Goal: Task Accomplishment & Management: Manage account settings

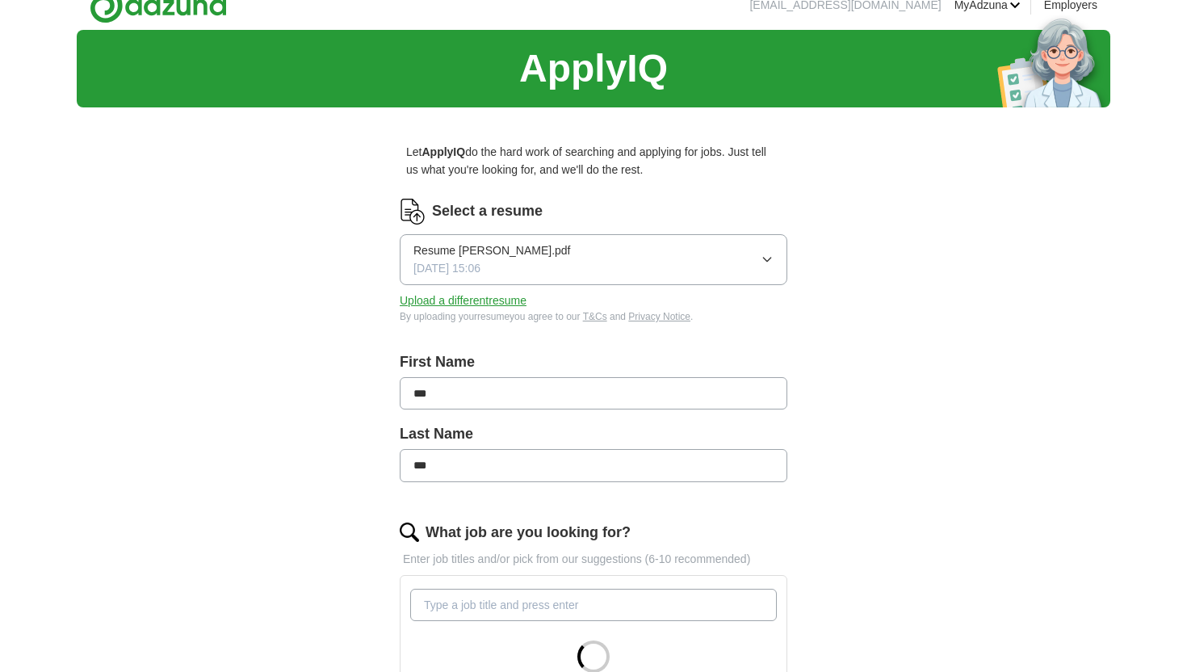
scroll to position [30, 0]
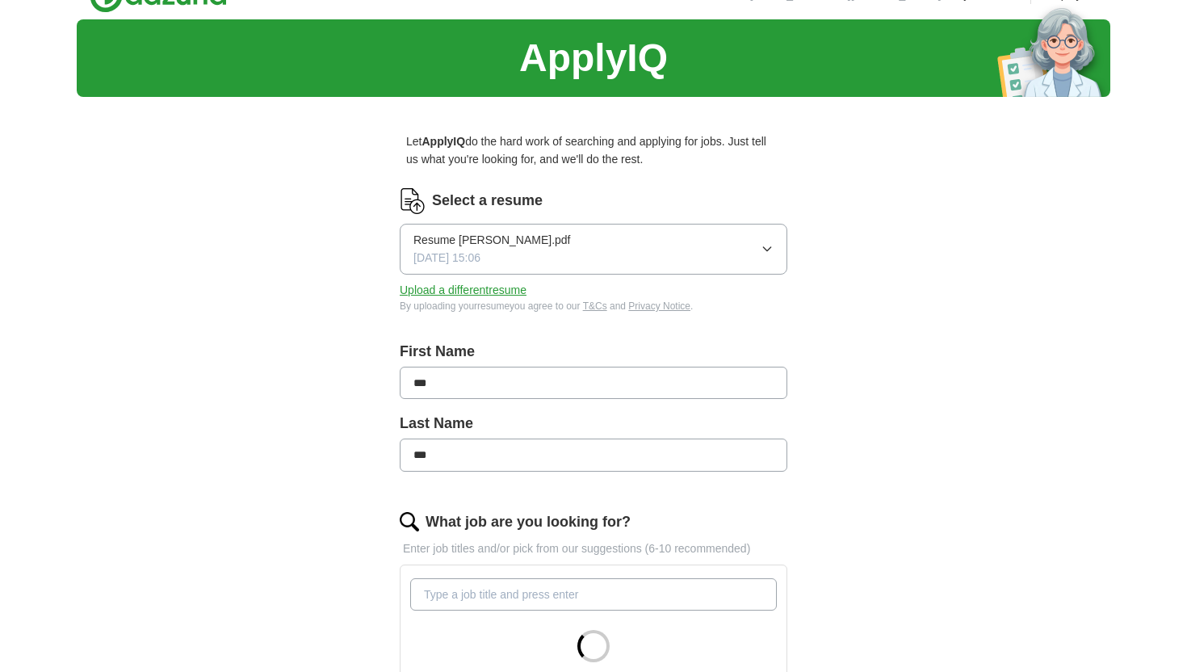
click at [495, 286] on button "Upload a different resume" at bounding box center [463, 290] width 127 height 18
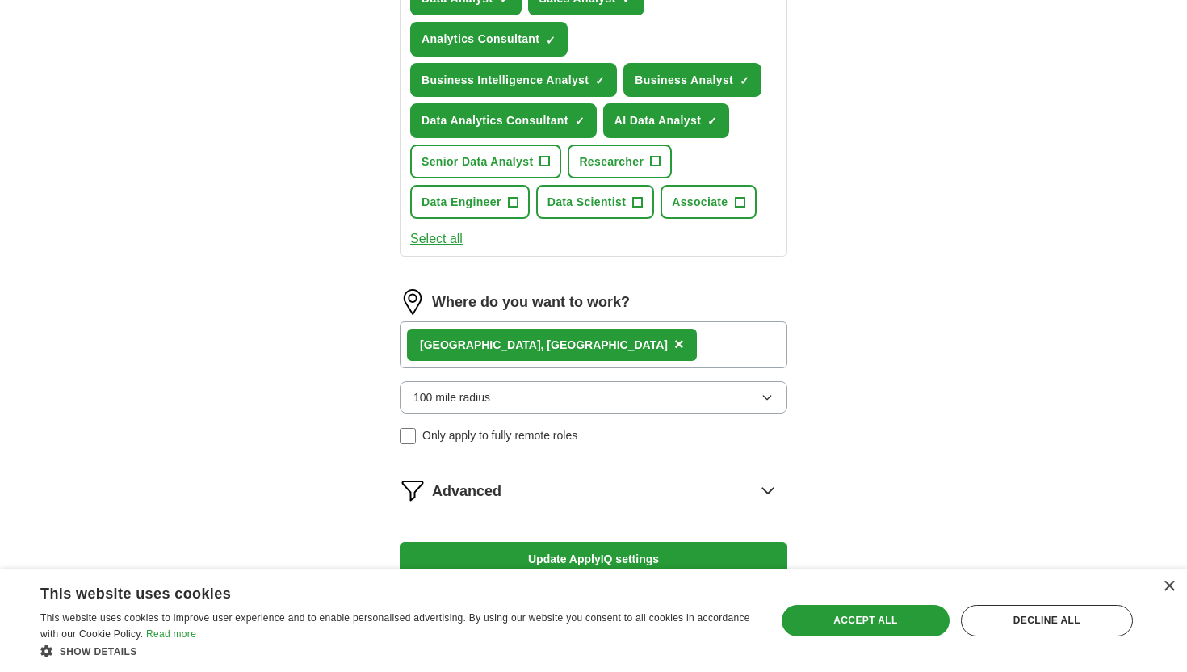
scroll to position [814, 0]
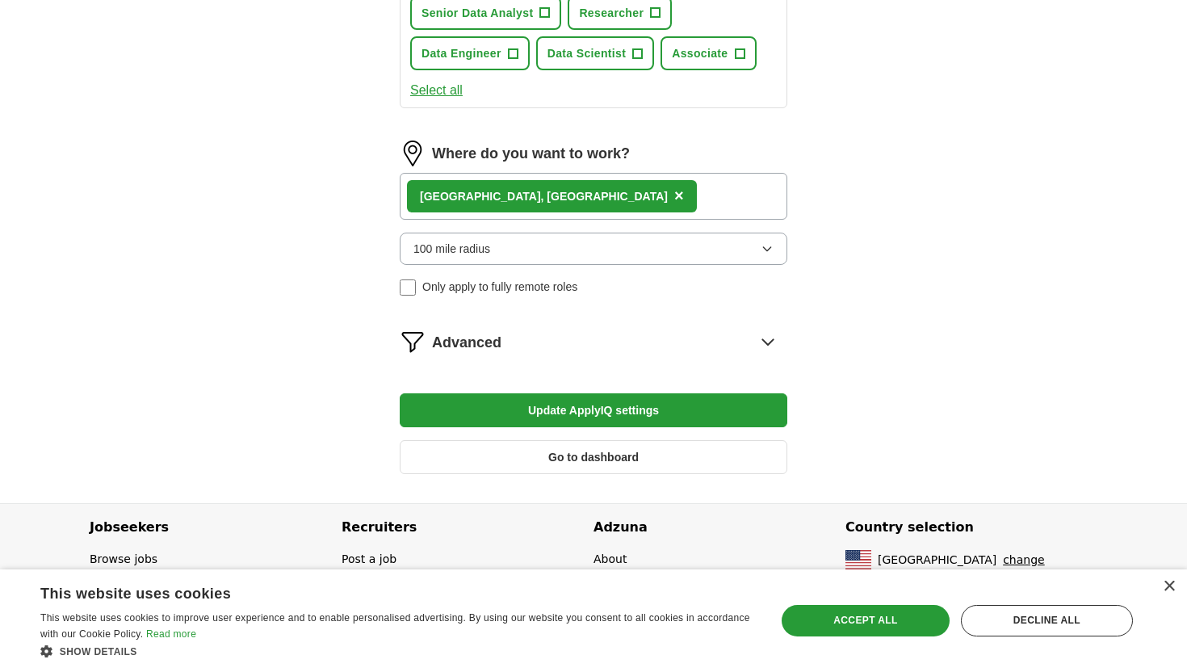
click at [594, 212] on div "[GEOGRAPHIC_DATA], [GEOGRAPHIC_DATA] ×" at bounding box center [594, 196] width 388 height 47
click at [586, 199] on div "[GEOGRAPHIC_DATA], [GEOGRAPHIC_DATA] ×" at bounding box center [594, 196] width 388 height 47
click at [586, 199] on div "Los Angeles, CA ×" at bounding box center [594, 196] width 388 height 47
click at [585, 202] on div "Los Angeles, CA ×" at bounding box center [594, 196] width 388 height 47
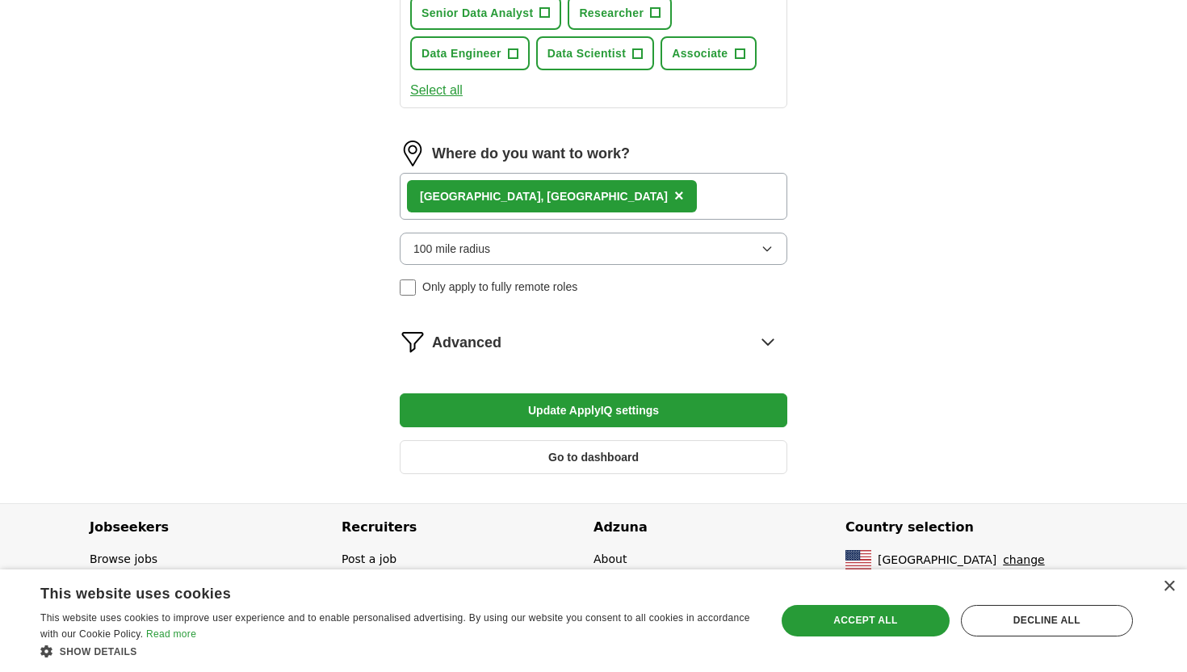
click at [637, 405] on button "Update ApplyIQ settings" at bounding box center [594, 410] width 388 height 34
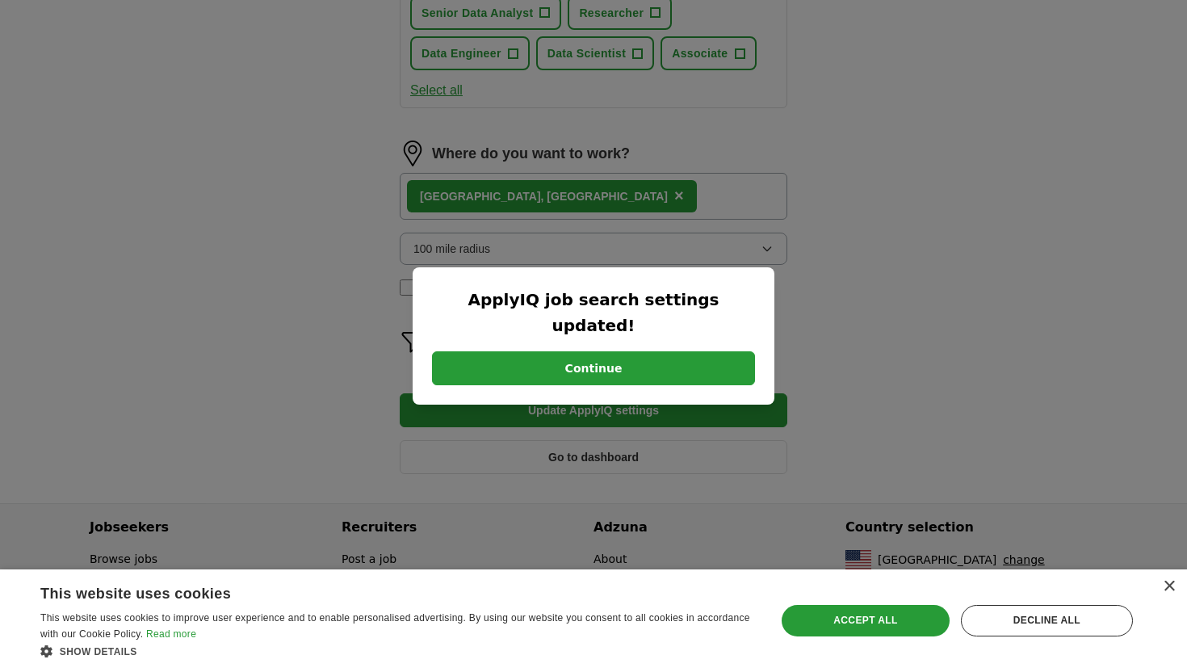
click at [622, 353] on button "Continue" at bounding box center [593, 368] width 323 height 34
